Goal: Information Seeking & Learning: Learn about a topic

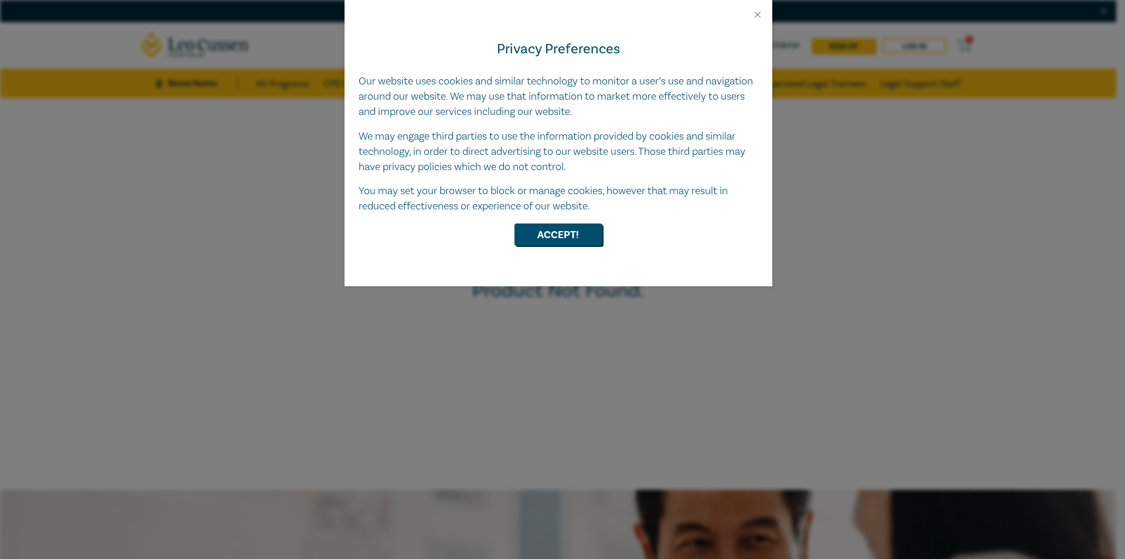
click at [750, 11] on div at bounding box center [559, 10] width 428 height 20
click at [757, 13] on button "Close" at bounding box center [758, 14] width 11 height 11
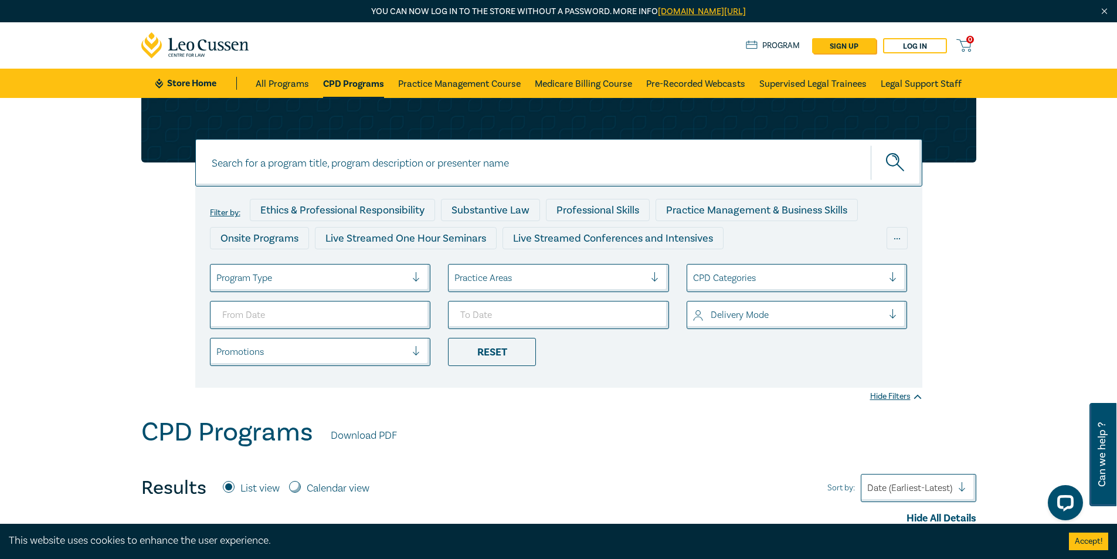
click at [369, 172] on input at bounding box center [558, 162] width 727 height 47
paste input "Agribusiness and Rural Law intensive"
type input "Agribusiness and Rural Law intensive"
click at [870, 145] on button "submit" at bounding box center [896, 163] width 52 height 36
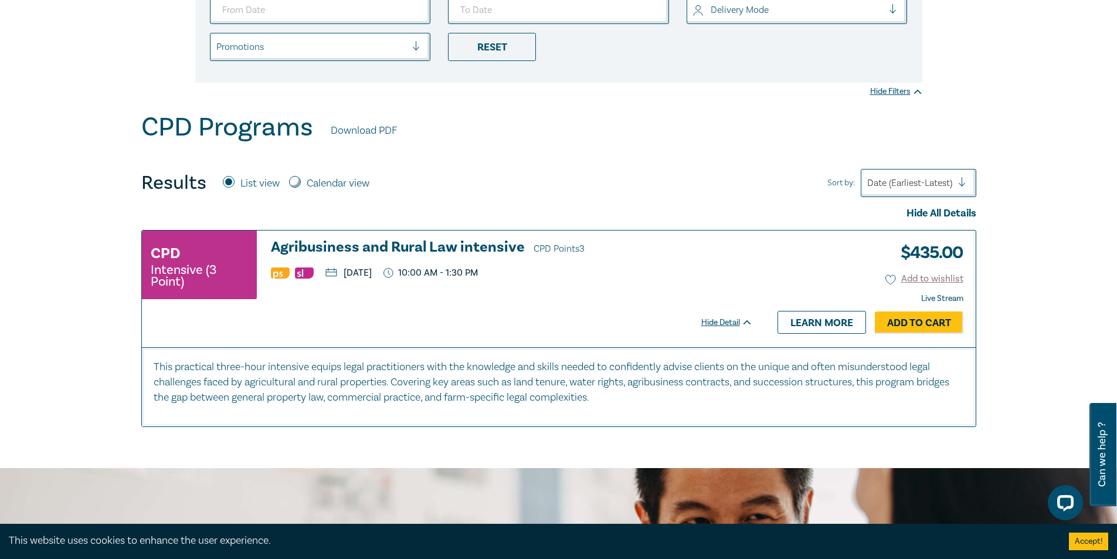
scroll to position [352, 0]
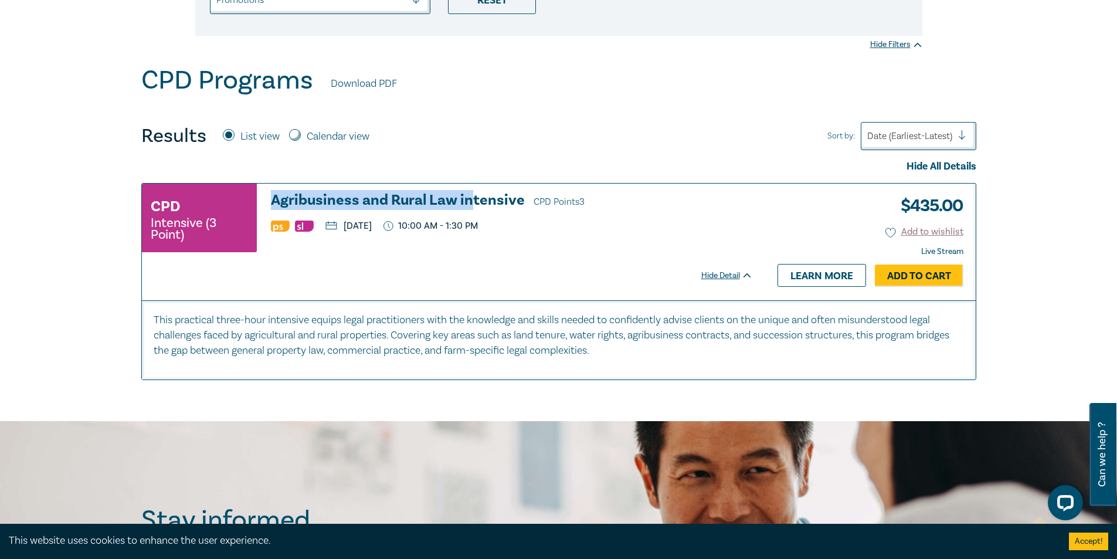
drag, startPoint x: 267, startPoint y: 195, endPoint x: 468, endPoint y: 206, distance: 201.3
click at [468, 206] on div "CPD Intensive (3 Point) Agribusiness and Rural Law intensive CPD Points 3 [DATE…" at bounding box center [447, 223] width 611 height 62
drag, startPoint x: 158, startPoint y: 318, endPoint x: 648, endPoint y: 381, distance: 494.6
click at [648, 381] on div "Agribusiness and Rural Law intensive Agribusiness and Rural Law intensive Filte…" at bounding box center [558, 83] width 1117 height 674
copy p "This practical three-hour intensive equips legal practitioners with the knowled…"
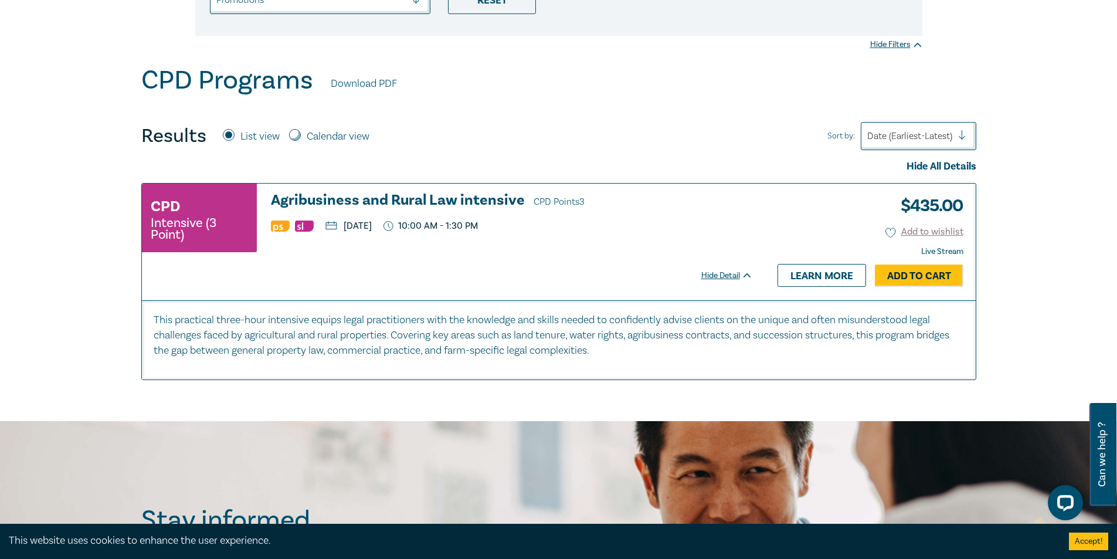
click at [508, 264] on div at bounding box center [447, 261] width 611 height 14
